Goal: Transaction & Acquisition: Purchase product/service

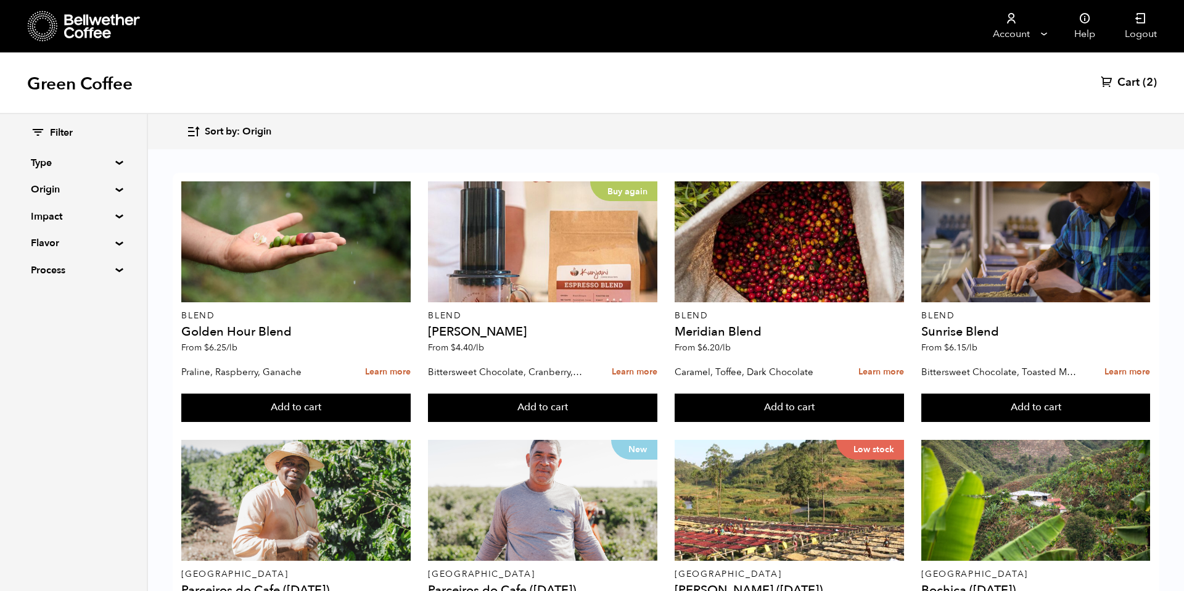
click at [247, 135] on span "Sort by: Origin" at bounding box center [238, 132] width 67 height 14
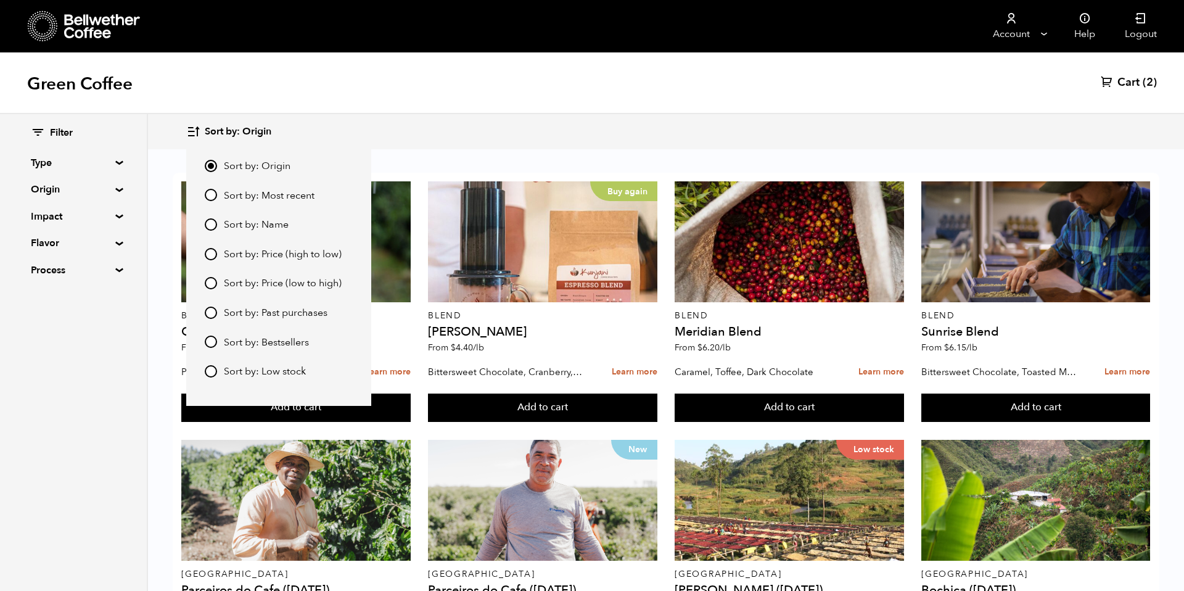
click at [260, 200] on span "Sort by: Most recent" at bounding box center [269, 196] width 91 height 14
click at [217, 200] on input "Sort by: Most recent" at bounding box center [211, 195] width 12 height 12
radio input "true"
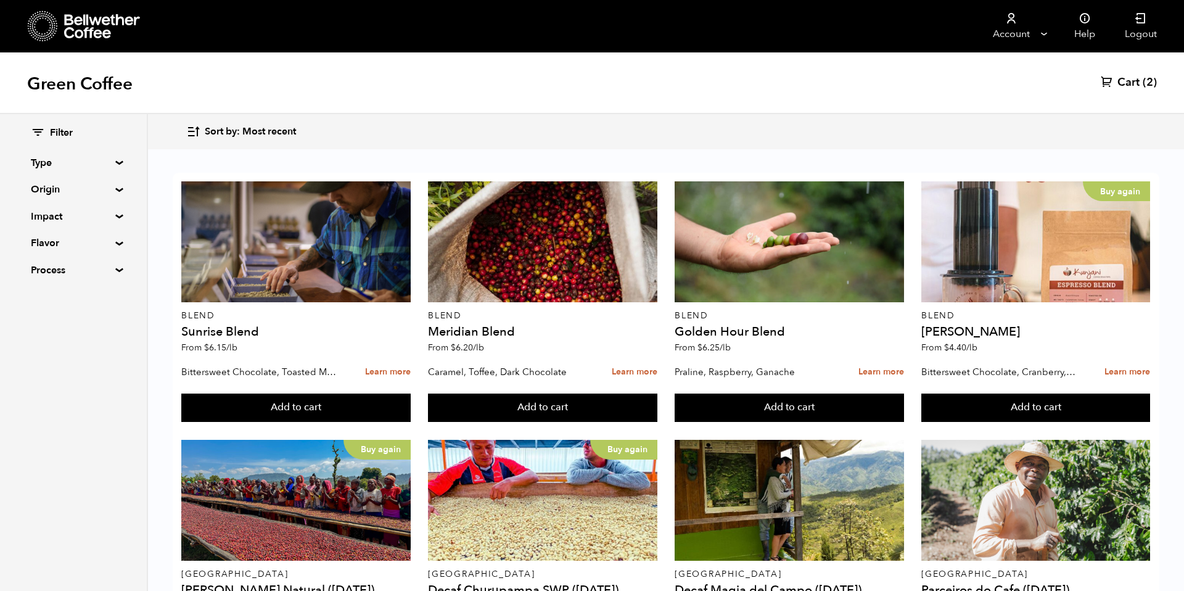
scroll to position [448, 0]
click at [96, 189] on summary "Origin" at bounding box center [73, 189] width 85 height 15
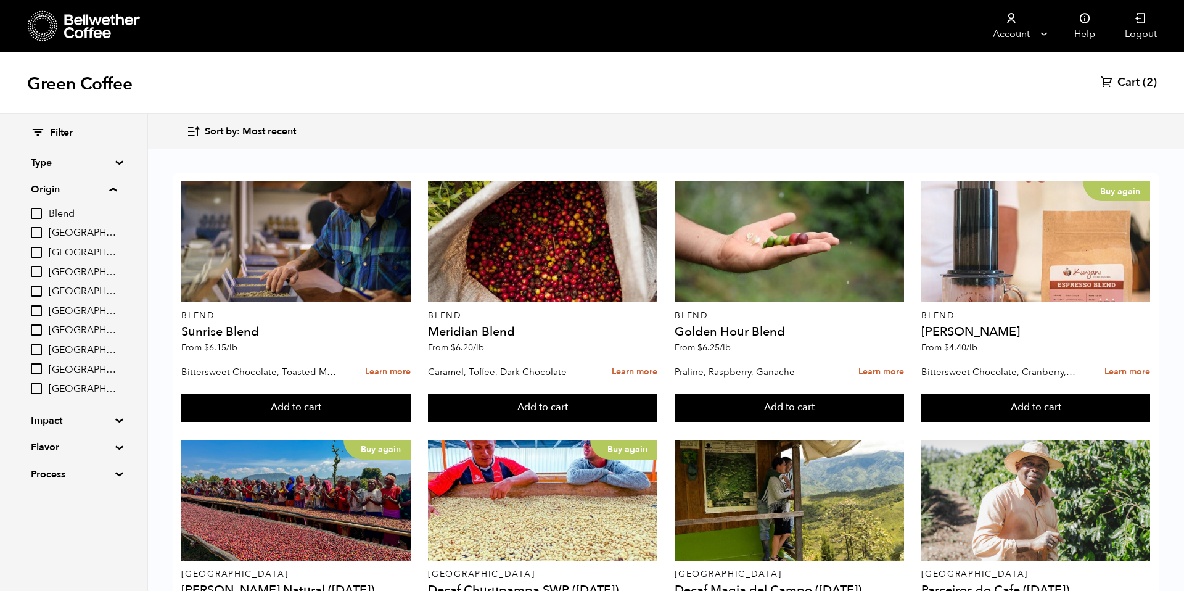
click at [81, 274] on span "[GEOGRAPHIC_DATA]" at bounding box center [83, 273] width 68 height 14
click at [0, 0] on input "[GEOGRAPHIC_DATA]" at bounding box center [0, 0] width 0 height 0
checkbox input "true"
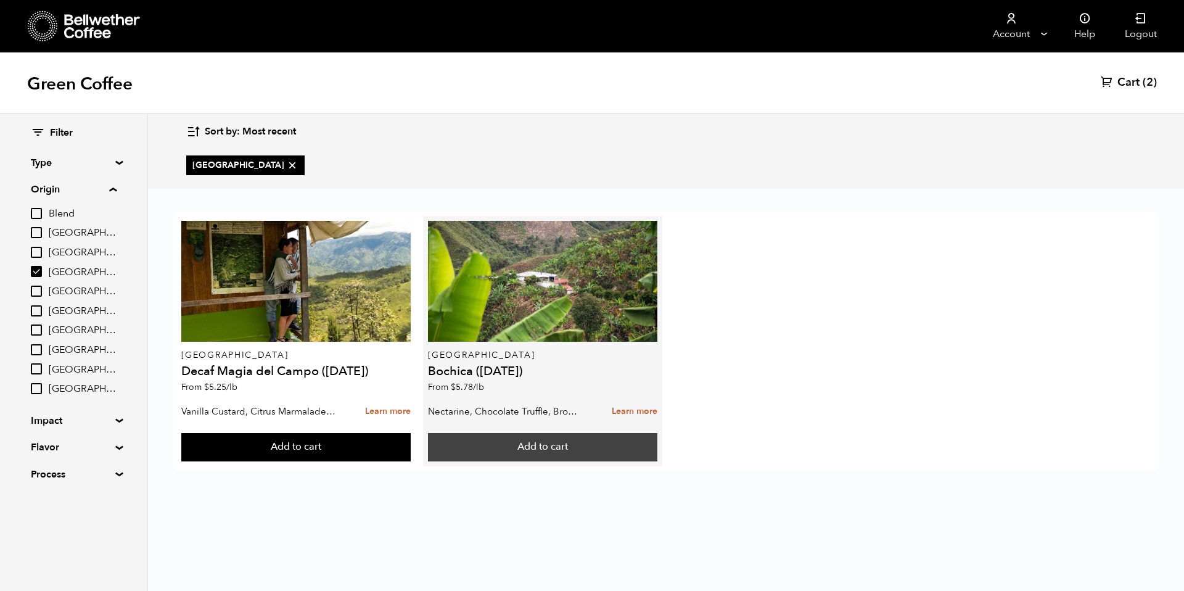
click at [504, 453] on button "Add to cart" at bounding box center [542, 447] width 229 height 28
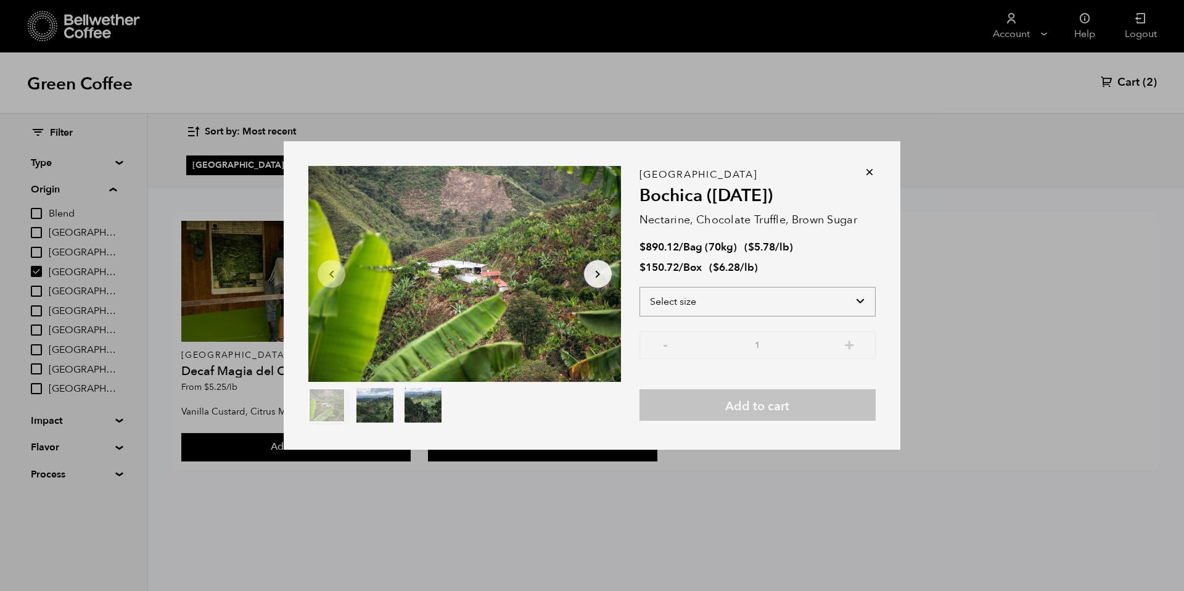
click at [736, 315] on select "Select size Bag (70kg) (154 lbs) Box (24 lbs)" at bounding box center [757, 302] width 236 height 30
select select "bag"
click at [639, 287] on select "Select size Bag (70kg) (154 lbs) Box (24 lbs)" at bounding box center [757, 302] width 236 height 30
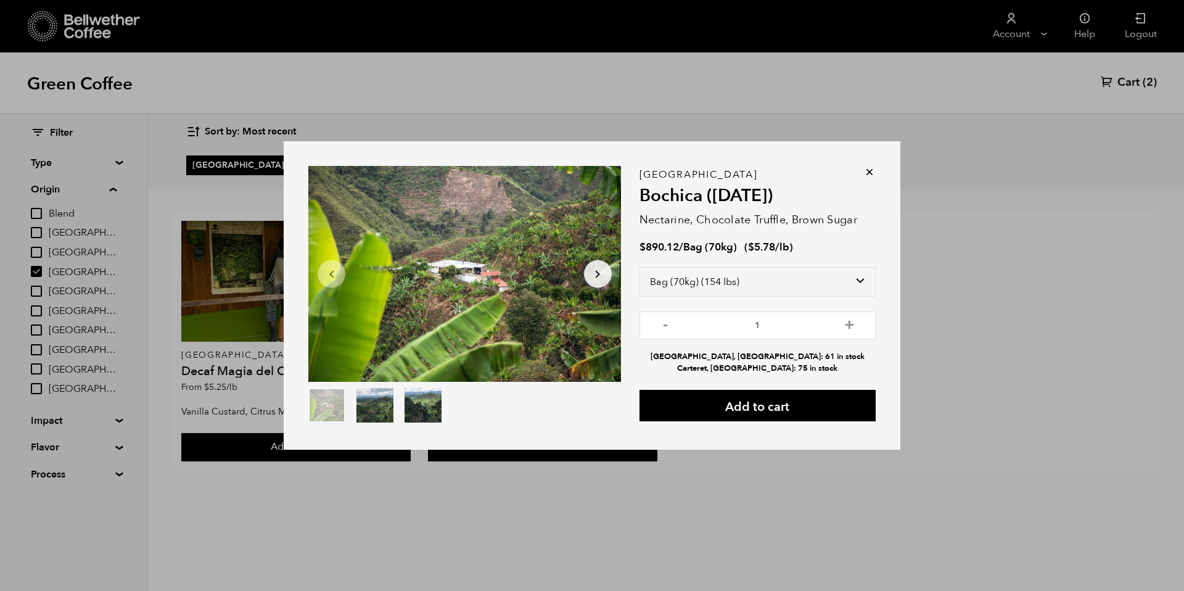
click at [873, 177] on icon at bounding box center [869, 172] width 12 height 12
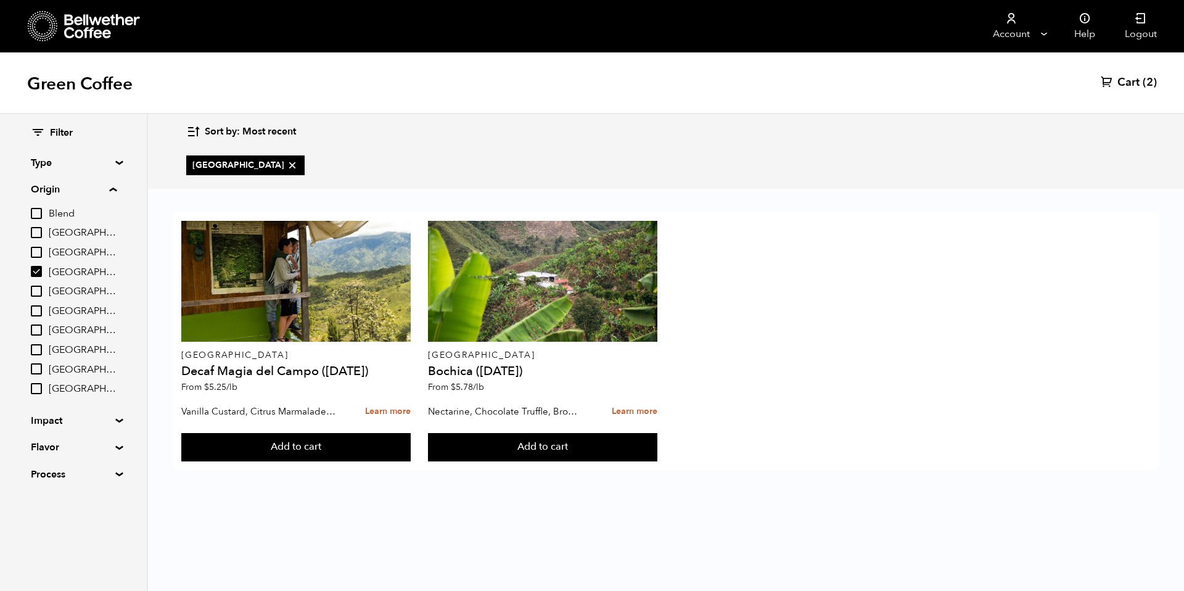
click at [40, 273] on input "[GEOGRAPHIC_DATA]" at bounding box center [36, 271] width 11 height 11
checkbox input "false"
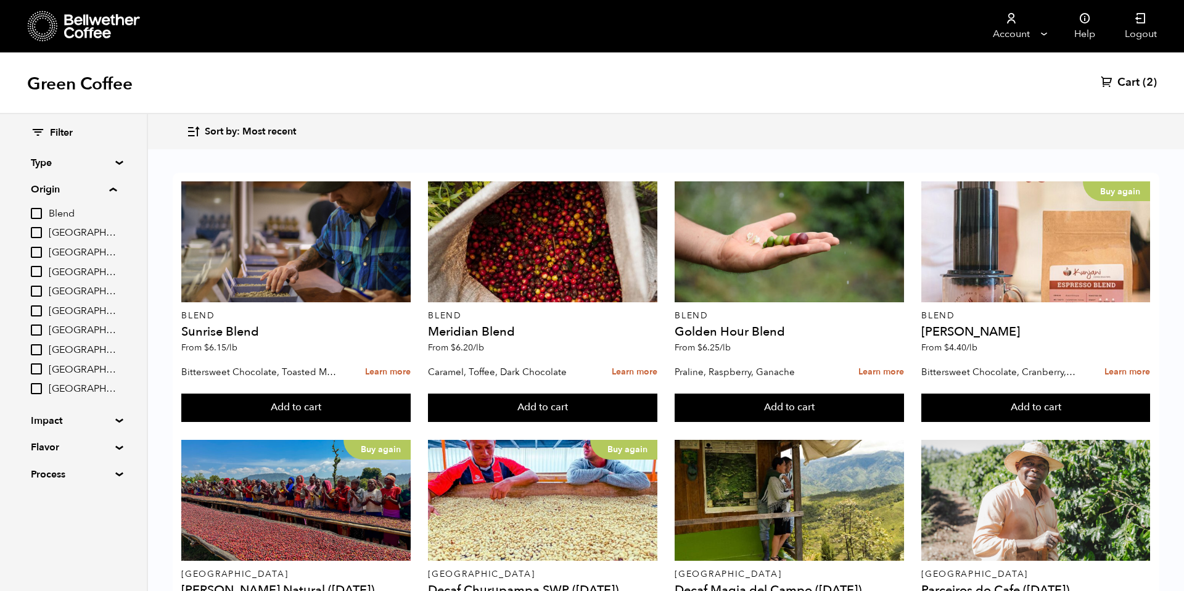
click at [41, 311] on input "[GEOGRAPHIC_DATA]" at bounding box center [36, 310] width 11 height 11
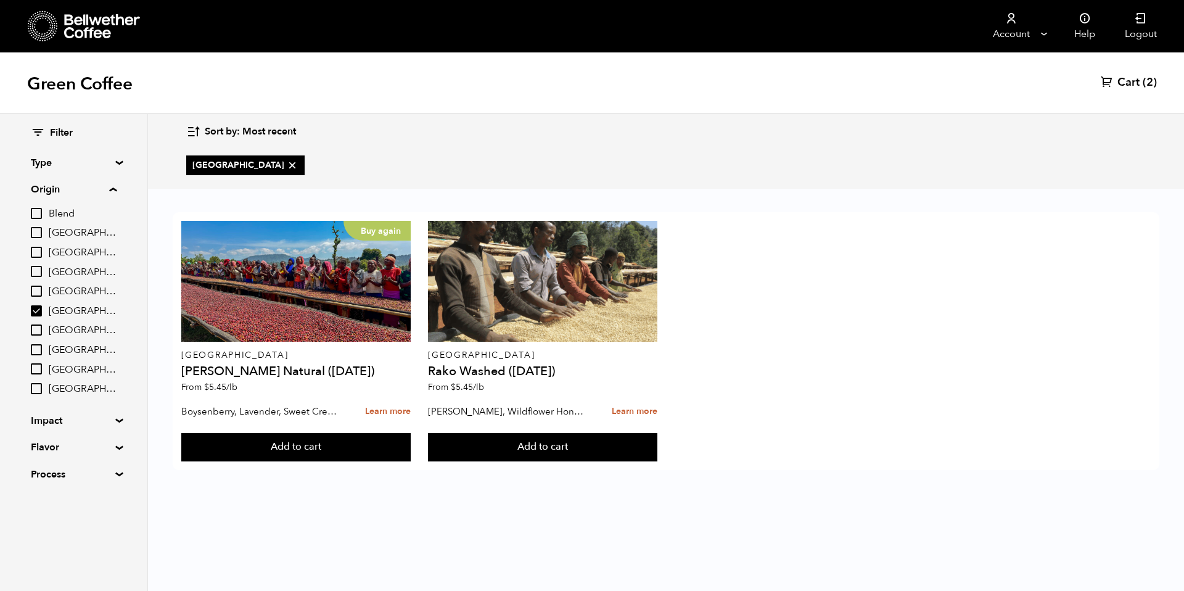
click at [41, 311] on input "[GEOGRAPHIC_DATA]" at bounding box center [36, 310] width 11 height 11
checkbox input "false"
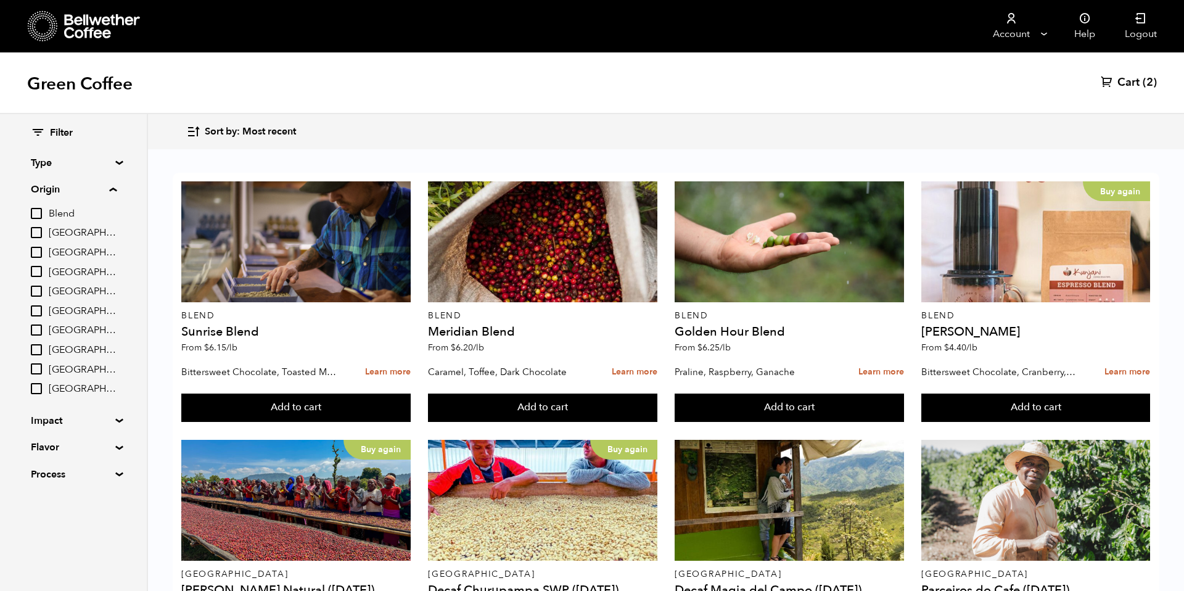
click at [39, 325] on input "[GEOGRAPHIC_DATA]" at bounding box center [36, 329] width 11 height 11
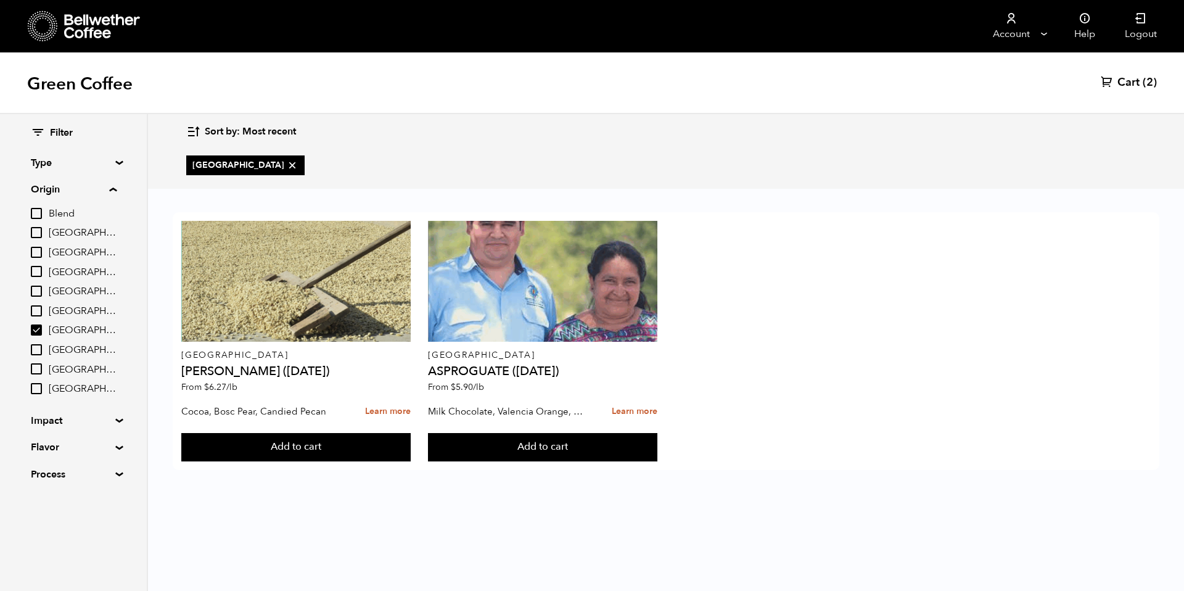
click at [40, 328] on input "[GEOGRAPHIC_DATA]" at bounding box center [36, 329] width 11 height 11
checkbox input "false"
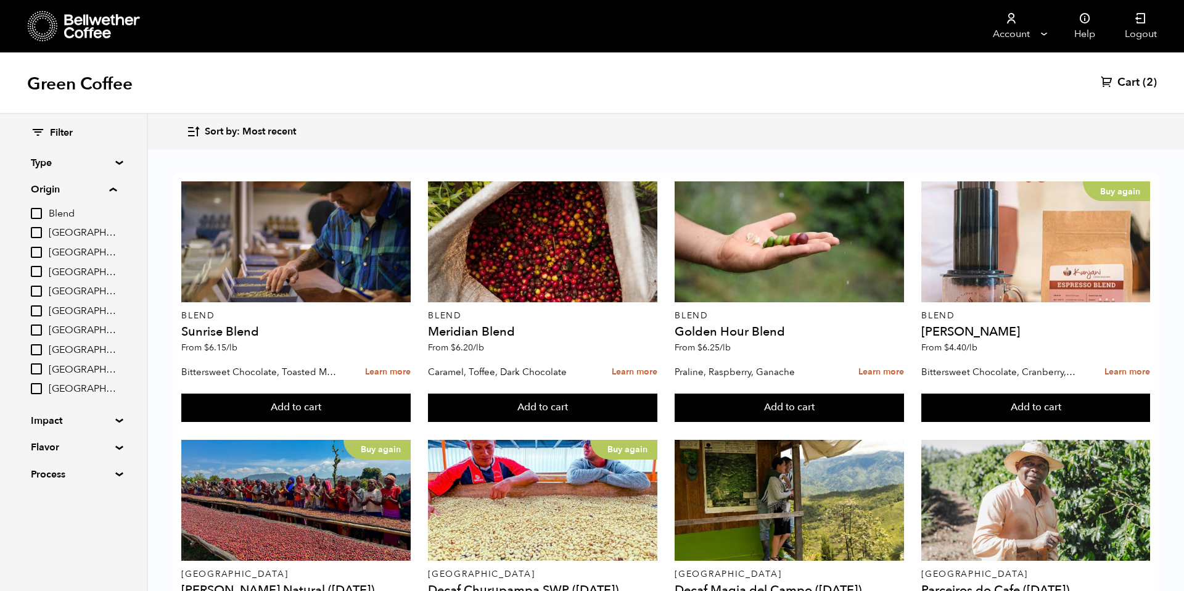
click at [35, 229] on input "[GEOGRAPHIC_DATA]" at bounding box center [36, 232] width 11 height 11
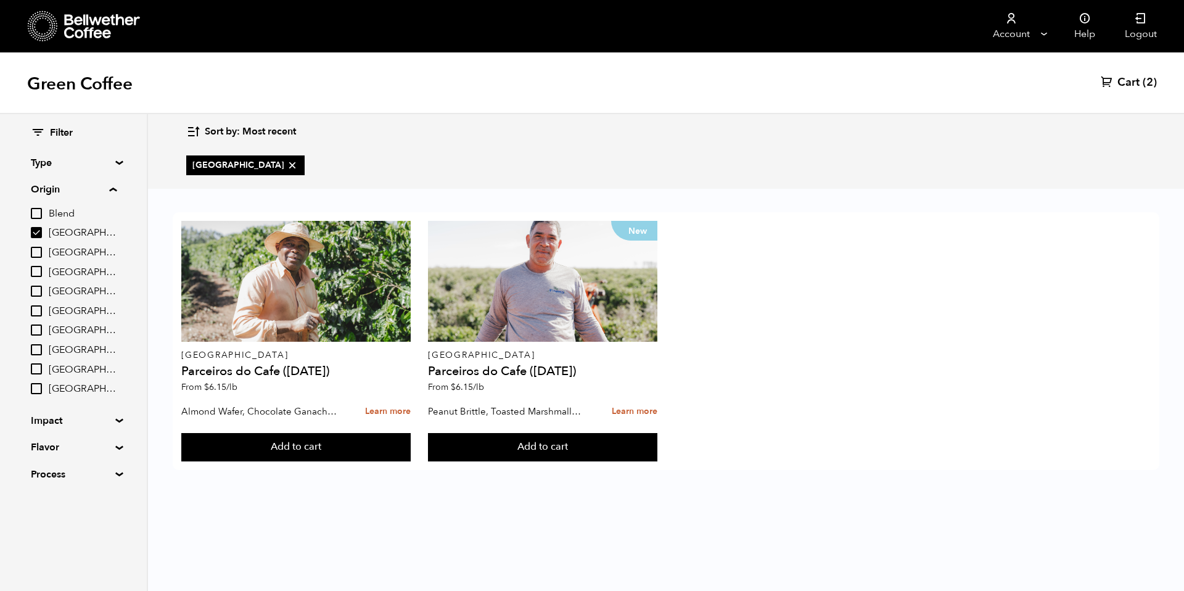
click at [36, 229] on input "[GEOGRAPHIC_DATA]" at bounding box center [36, 232] width 11 height 11
checkbox input "false"
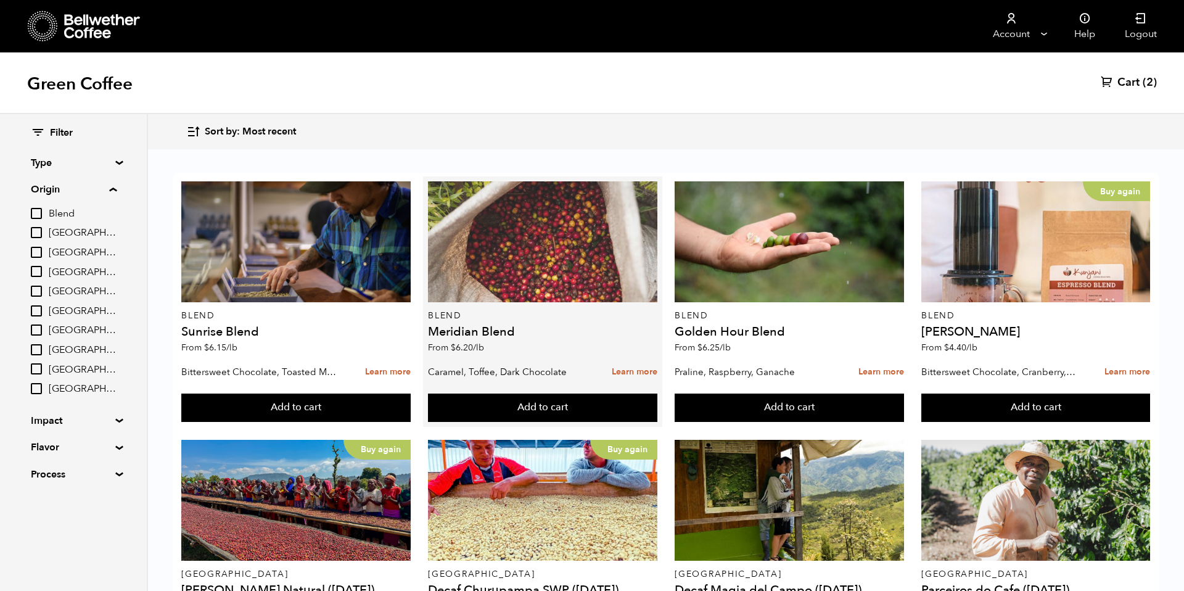
scroll to position [9, 0]
